Goal: Communication & Community: Answer question/provide support

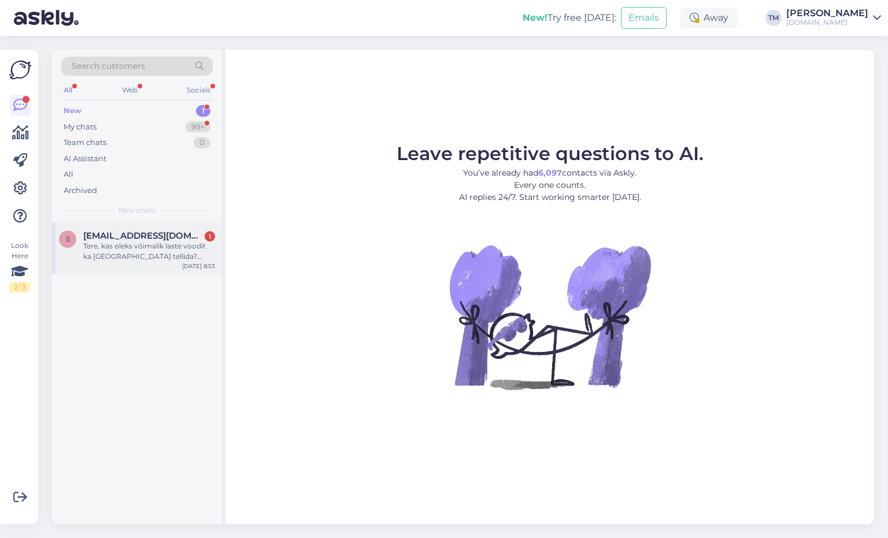
click at [198, 250] on div "Tere, kas oleks võimalik laste voodit ka [GEOGRAPHIC_DATA] tellida? (Madal põra…" at bounding box center [149, 251] width 132 height 21
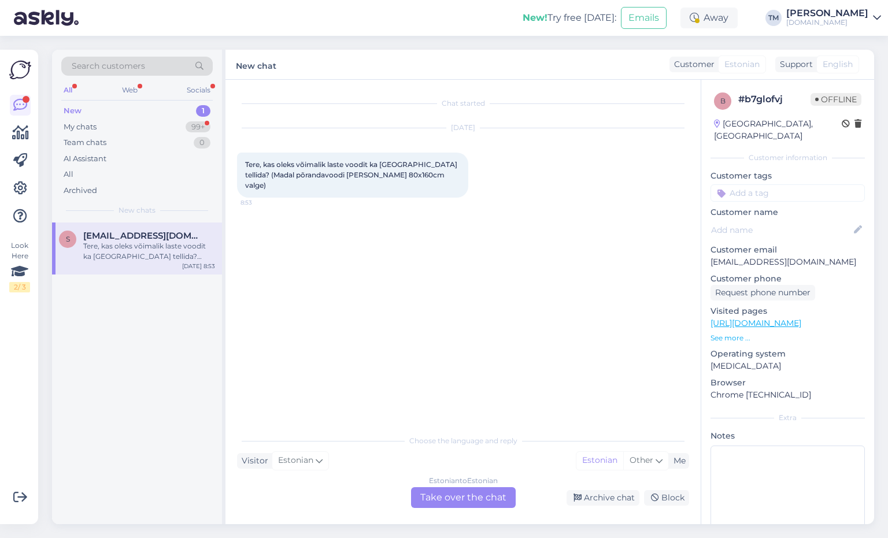
click at [452, 505] on div "Estonian to Estonian Take over the chat" at bounding box center [463, 497] width 105 height 21
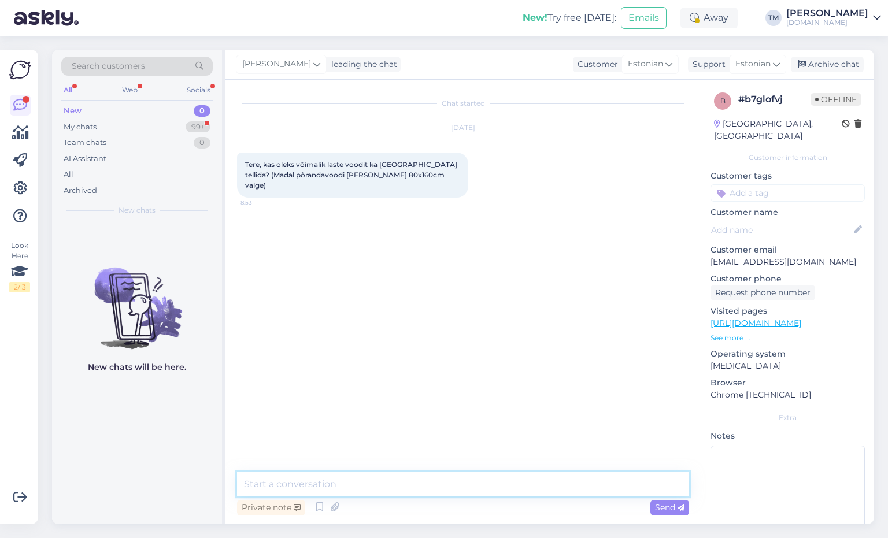
click at [435, 495] on textarea at bounding box center [463, 484] width 452 height 24
click at [595, 482] on textarea "Tere! Hetkel me [GEOGRAPHIC_DATA] väljapoole tarnet ei paku. Võimalus on organi…" at bounding box center [463, 484] width 452 height 24
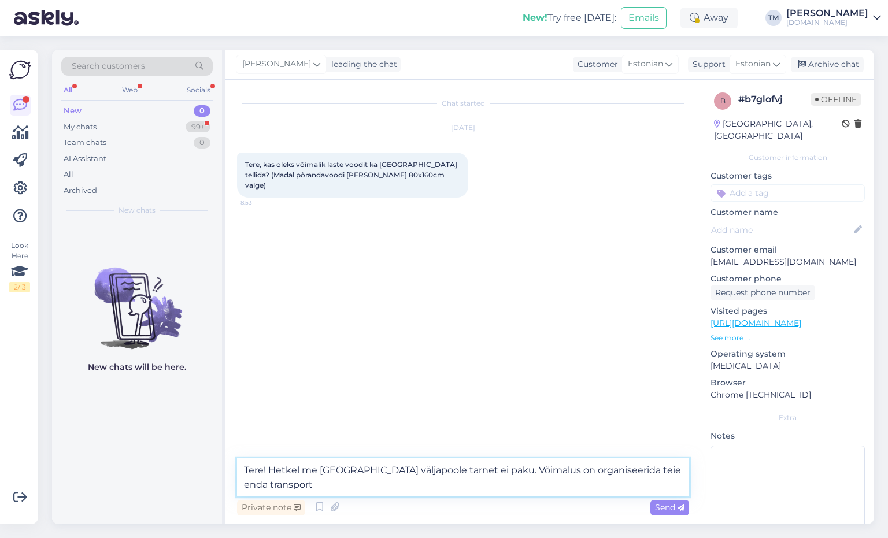
click at [440, 477] on textarea "Tere! Hetkel me [GEOGRAPHIC_DATA] väljapoole tarnet ei paku. Võimalus on organi…" at bounding box center [463, 477] width 452 height 38
click at [301, 485] on textarea "Tere! Hetkel me [GEOGRAPHIC_DATA] väljapoole tarnet ei paku. Võimalus on organi…" at bounding box center [463, 477] width 452 height 38
type textarea "Tere! Hetkel me [GEOGRAPHIC_DATA] väljapoole tarnet ei paku. Võimalus on organi…"
click at [665, 506] on span "Send" at bounding box center [669, 507] width 29 height 10
